Goal: Transaction & Acquisition: Purchase product/service

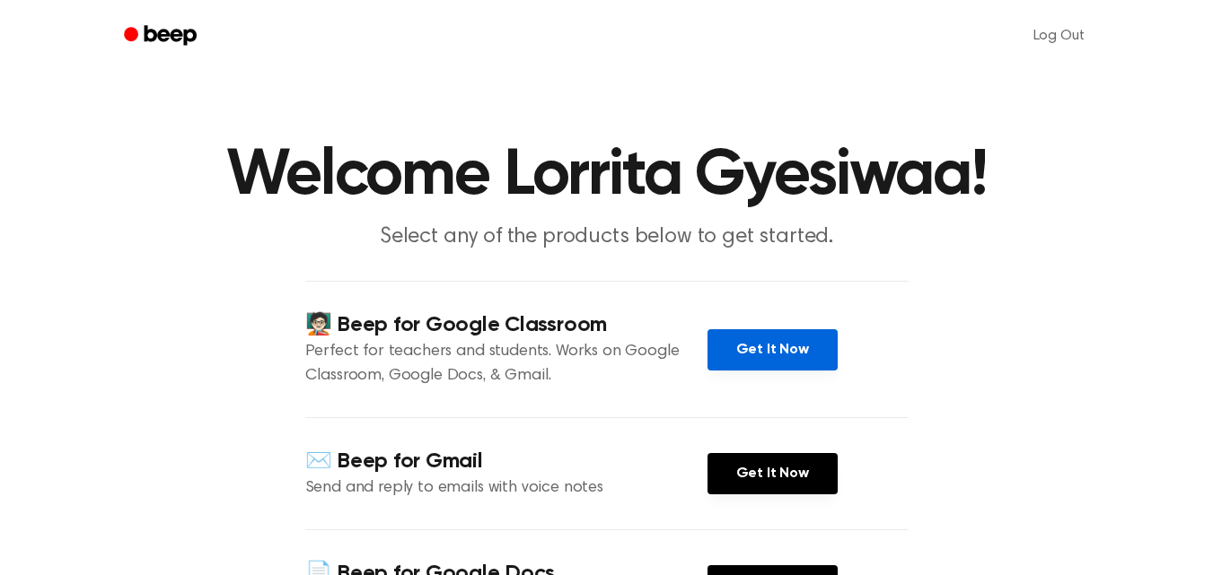
click at [737, 363] on link "Get It Now" at bounding box center [772, 349] width 130 height 41
